Goal: Task Accomplishment & Management: Use online tool/utility

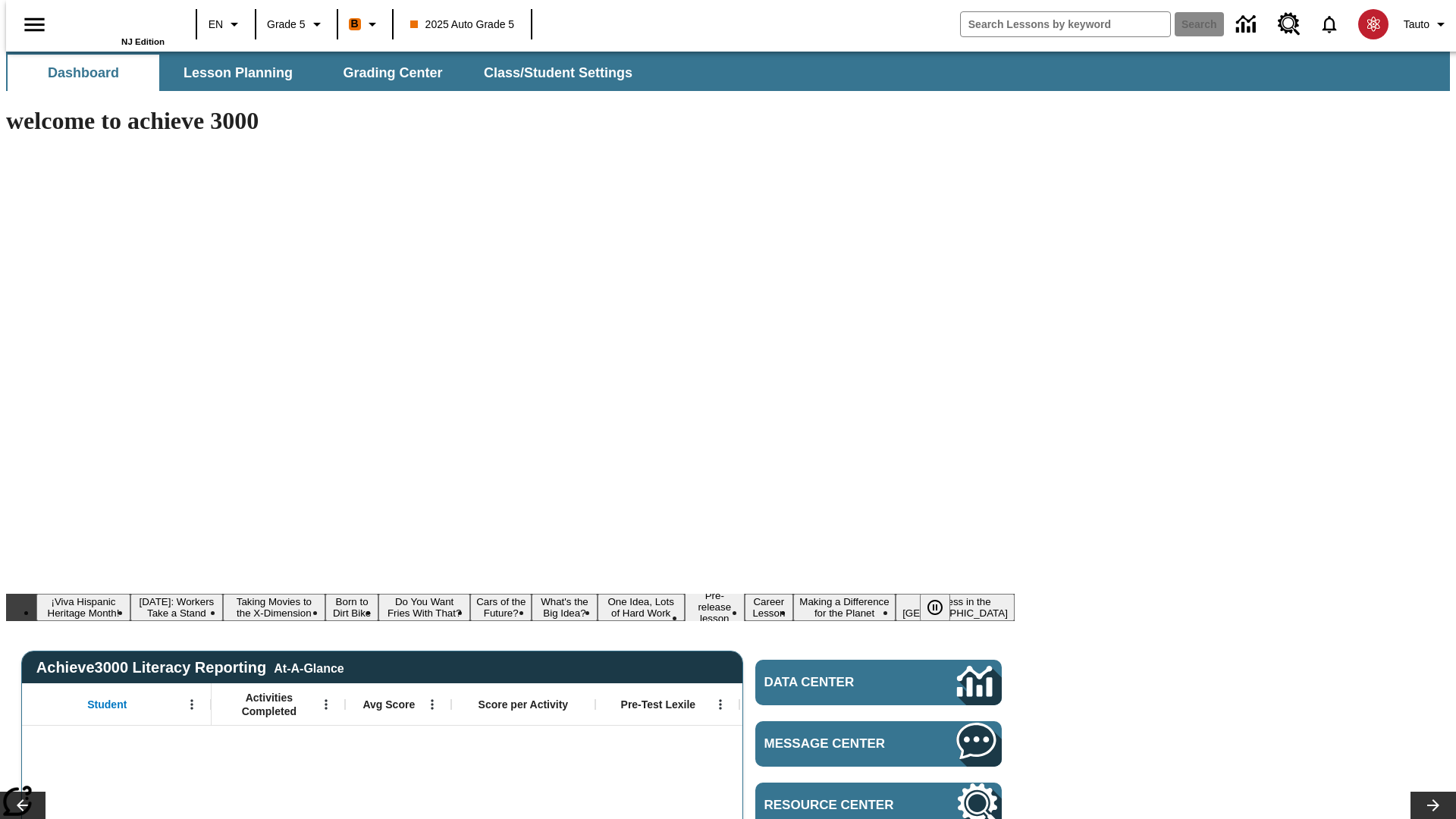
type input "-1"
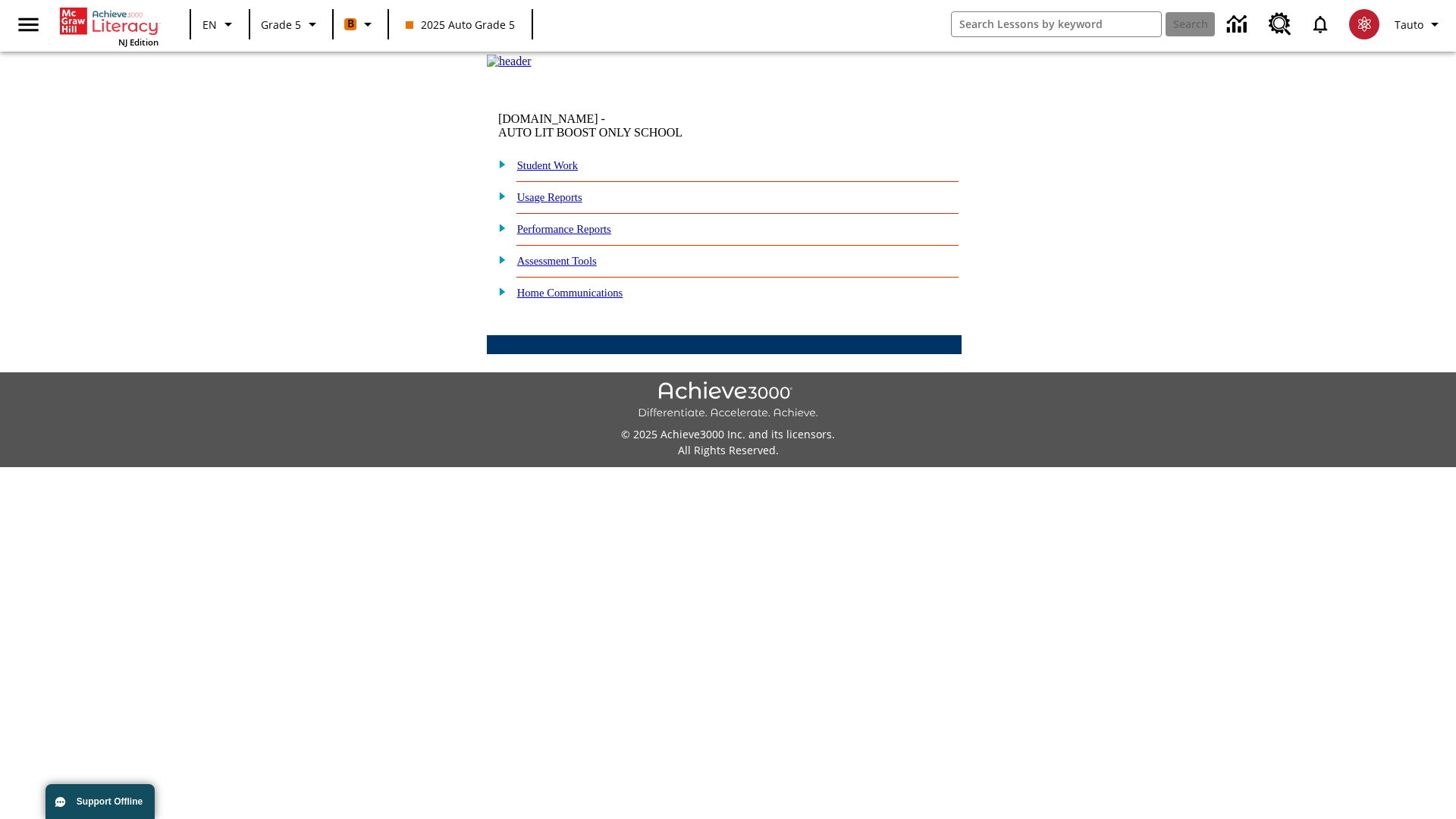
click at [580, 235] on link "Performance Reports" at bounding box center [564, 228] width 94 height 12
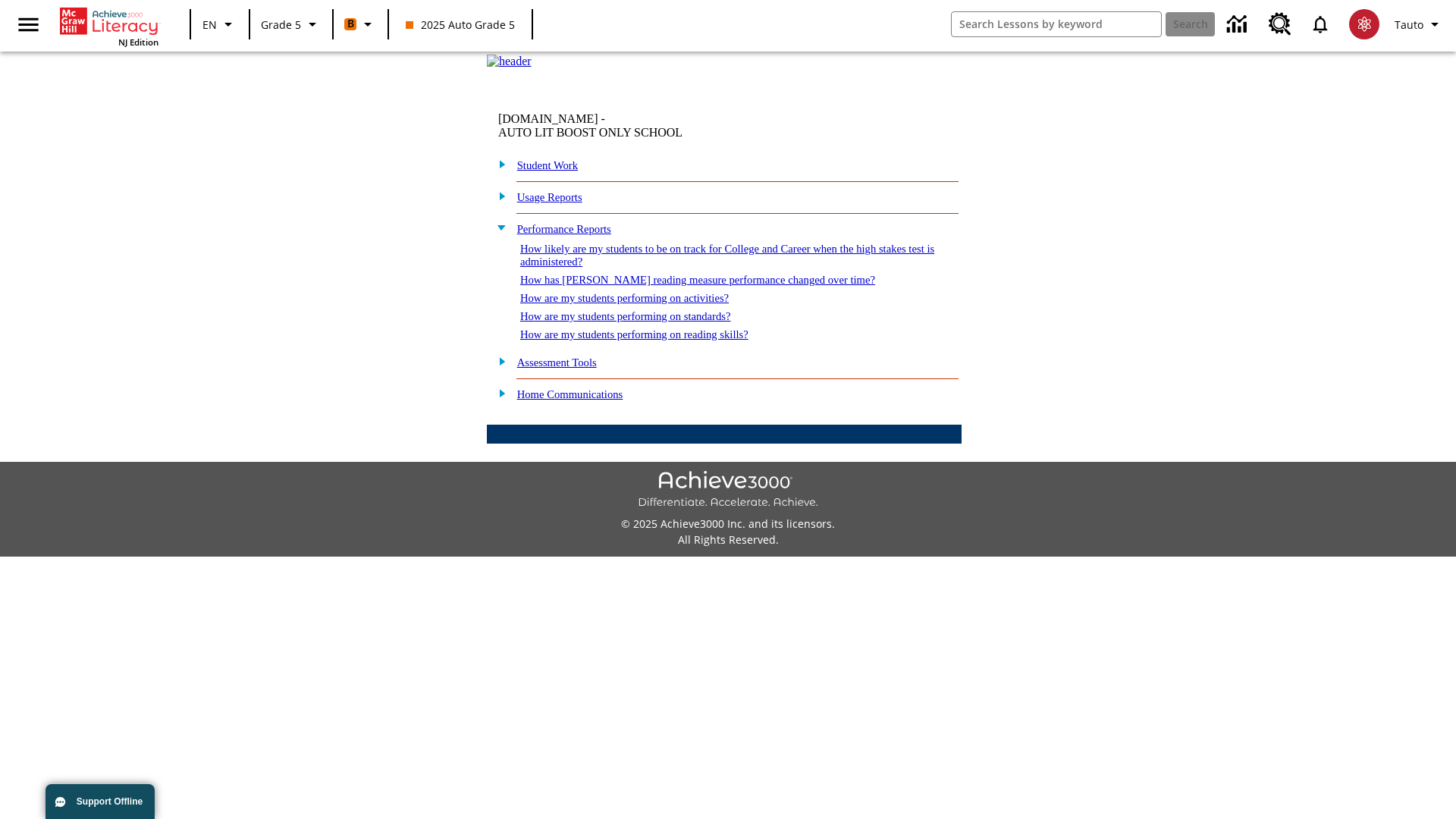
click at [641, 322] on link "How are my students performing on standards?" at bounding box center [626, 315] width 211 height 12
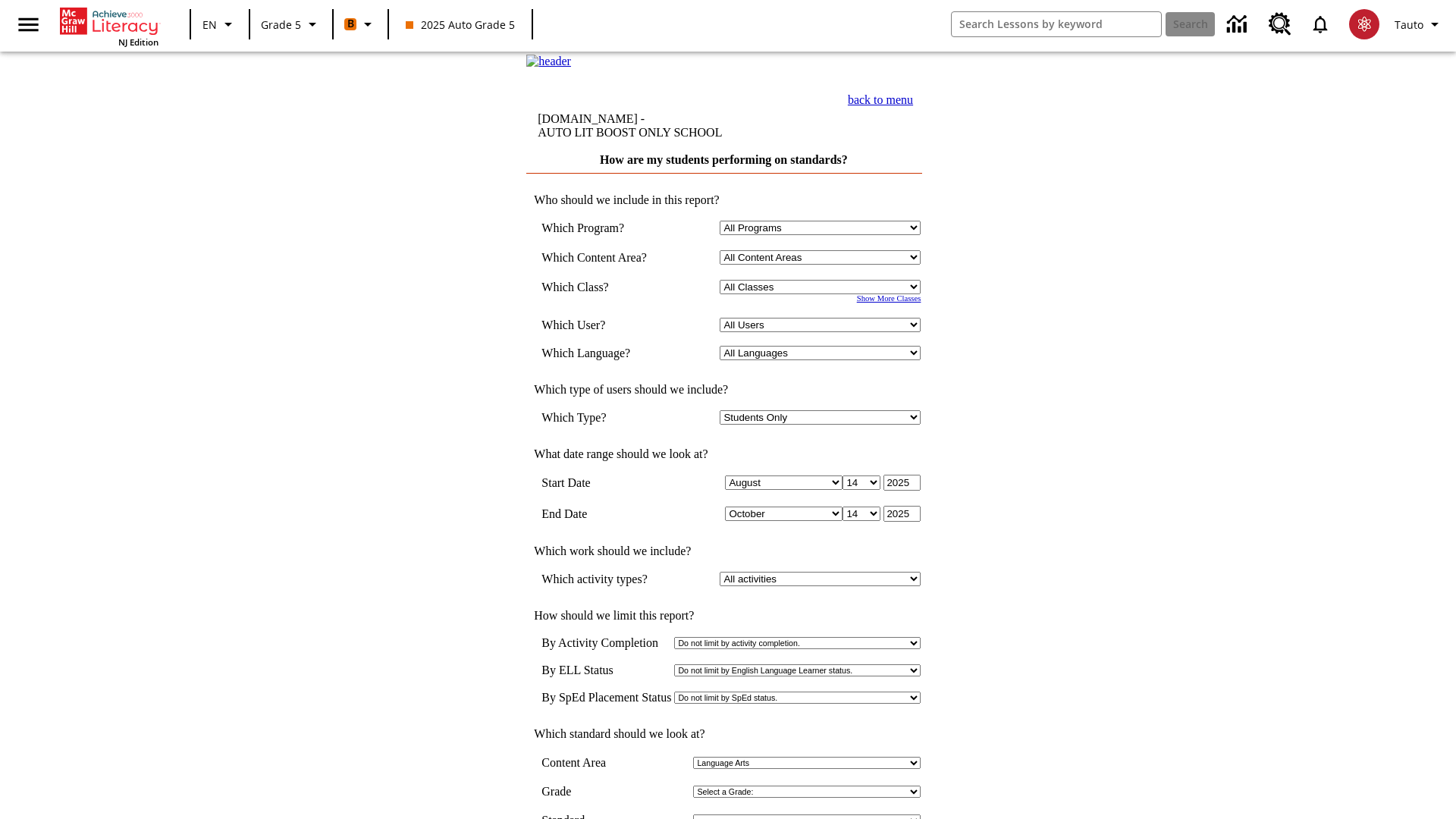
click at [824, 294] on select "Select a Class: All Classes 2025 Auto Grade 5 OL 2025 Auto Grade 6" at bounding box center [819, 287] width 201 height 15
select select "11133131"
click at [824, 332] on select "All Users Cat, Sautoen Cat, Sautoes Cat1, Sautoss Donotlogin, Sautoen Twoschool…" at bounding box center [819, 325] width 201 height 15
select select "21437107"
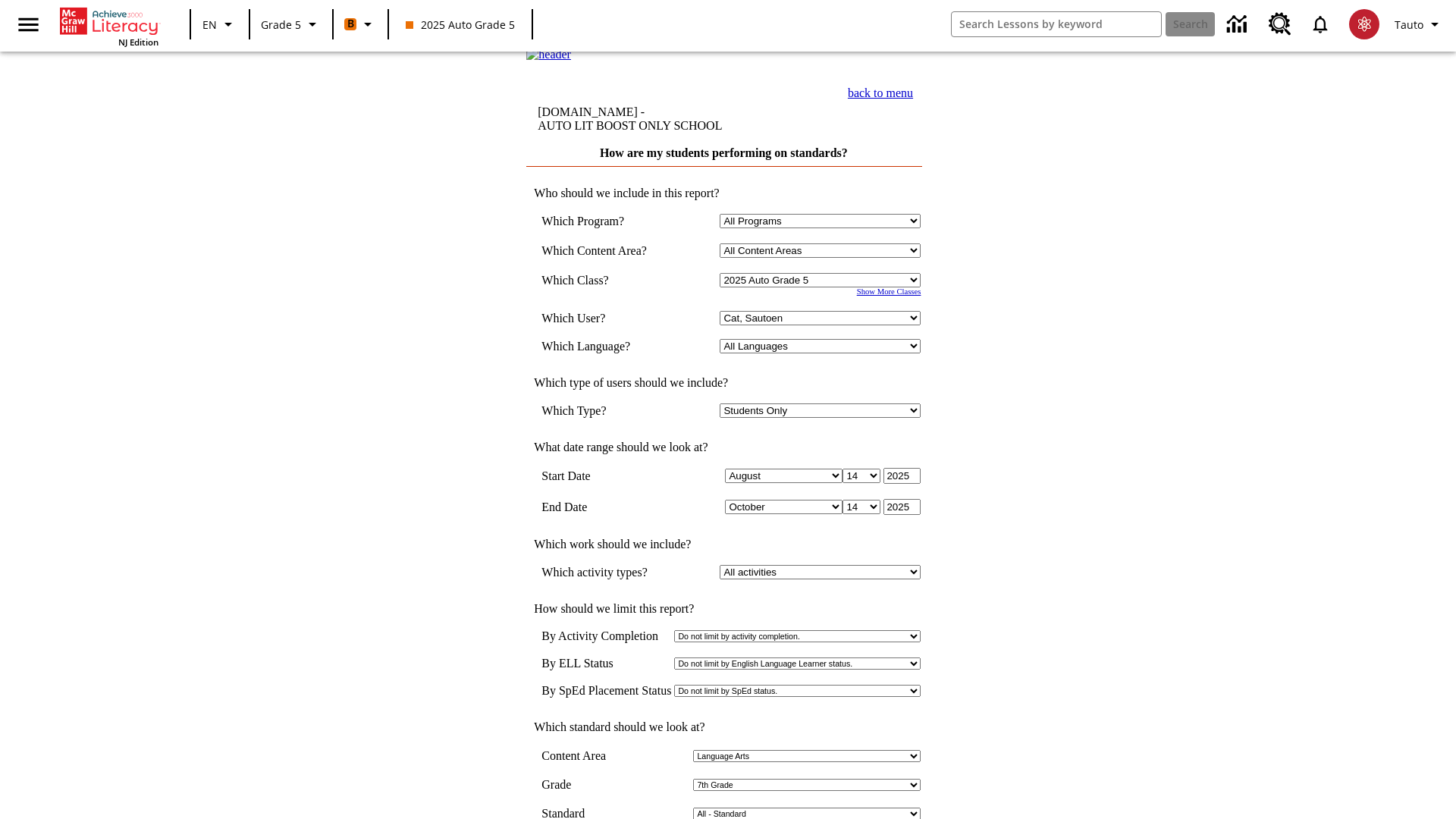
scroll to position [6, 0]
